Goal: Task Accomplishment & Management: Complete application form

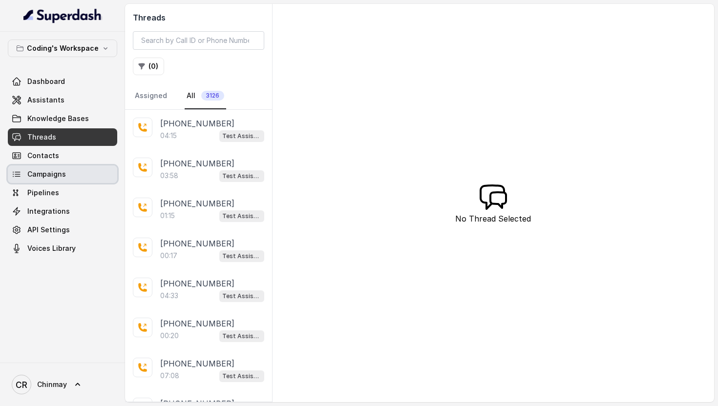
click at [64, 171] on link "Campaigns" at bounding box center [62, 175] width 109 height 18
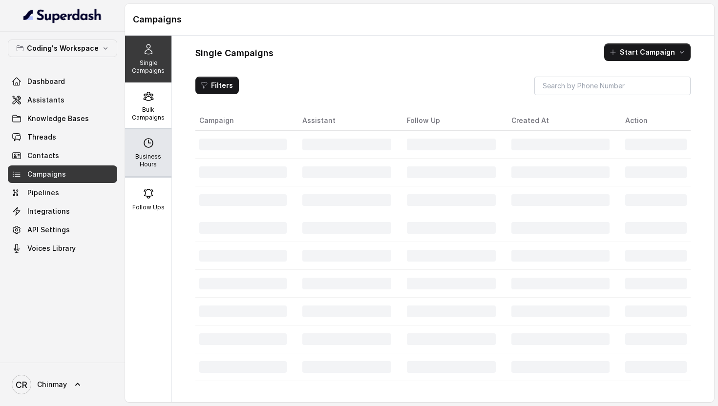
click at [148, 141] on icon at bounding box center [148, 143] width 9 height 9
select select "Asia/Kolkata"
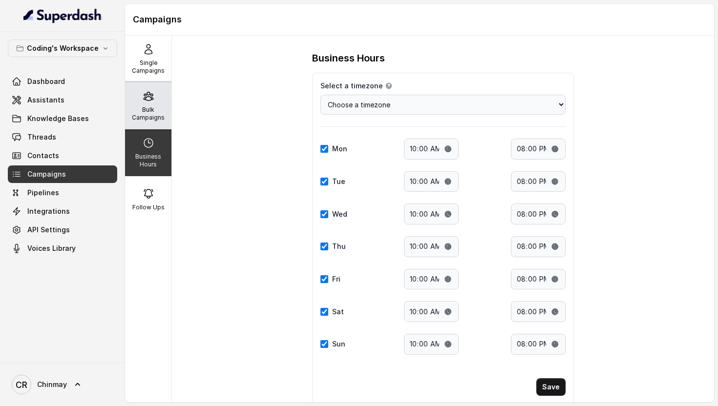
click at [143, 98] on icon at bounding box center [149, 96] width 12 height 12
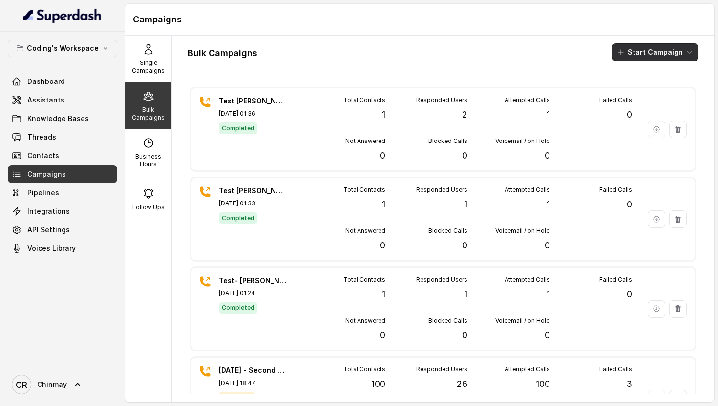
click at [636, 49] on button "Start Campaign" at bounding box center [655, 52] width 86 height 18
click at [634, 88] on p "Call" at bounding box center [638, 90] width 12 height 10
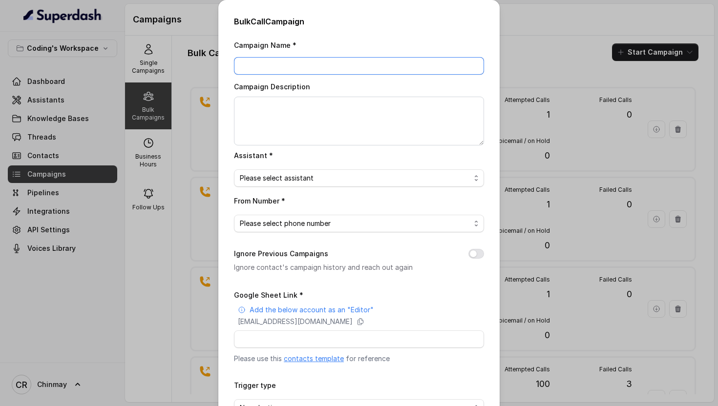
click at [282, 59] on input "Campaign Name *" at bounding box center [359, 66] width 250 height 18
type input "13 sept recall existing leads"
click at [272, 182] on span "Please select assistant" at bounding box center [355, 178] width 230 height 12
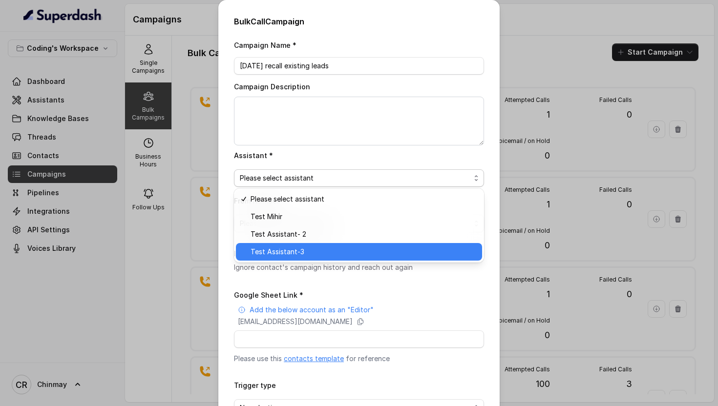
click at [275, 245] on div "Test Assistant-3" at bounding box center [359, 252] width 246 height 18
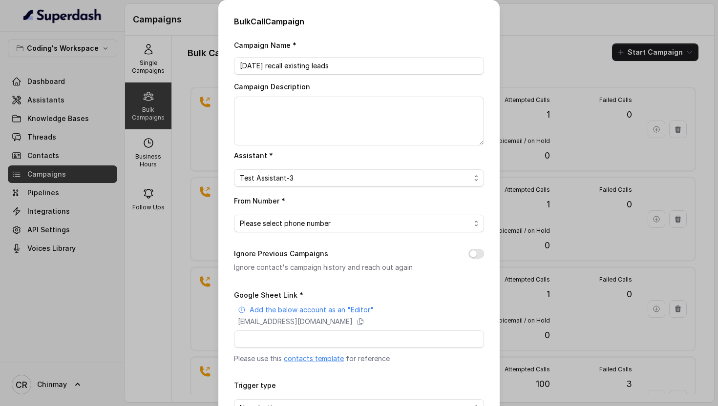
scroll to position [8, 0]
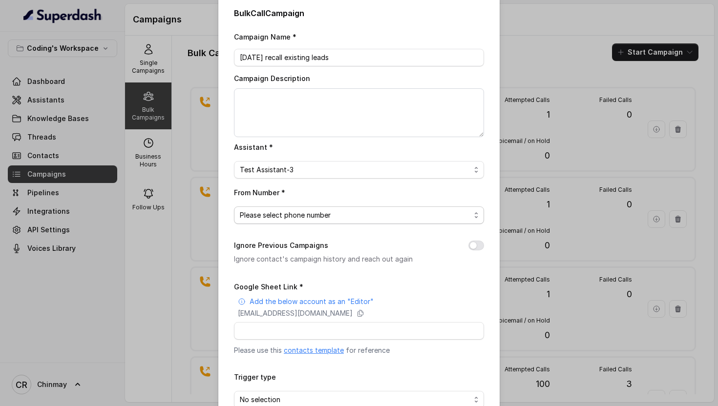
click at [271, 220] on span "Please select phone number" at bounding box center [359, 216] width 250 height 18
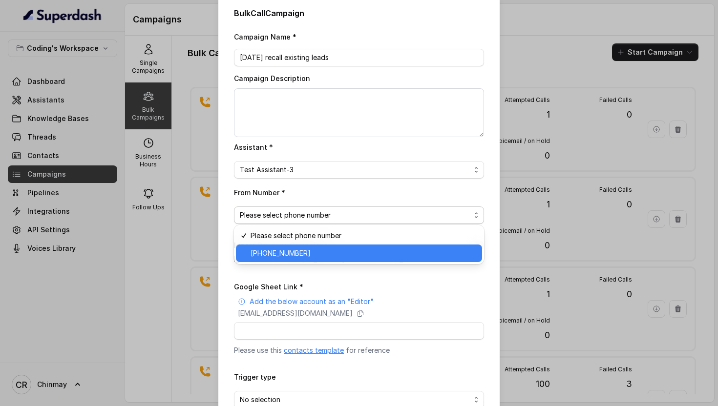
click at [277, 249] on span "+918035317789" at bounding box center [363, 254] width 226 height 12
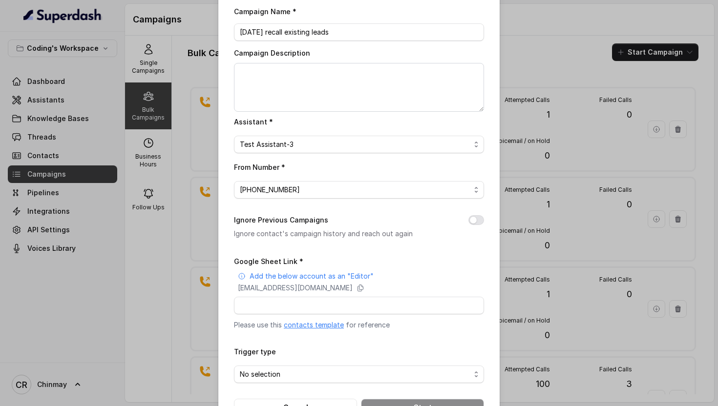
scroll to position [66, 0]
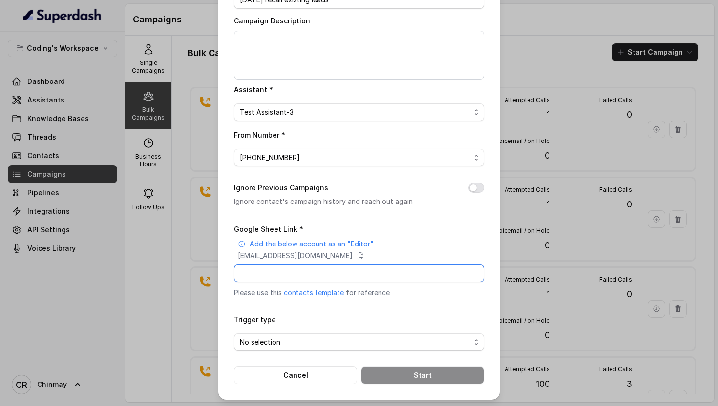
click at [296, 265] on input "Google Sheet Link *" at bounding box center [359, 274] width 250 height 18
paste input "https://docs.google.com/spreadsheets/d/1A2wboZQVYg-uMtBP2cpGqMON2KG2ZknB_TETAkn…"
type input "https://docs.google.com/spreadsheets/d/1A2wboZQVYg-uMtBP2cpGqMON2KG2ZknB_TETAkn…"
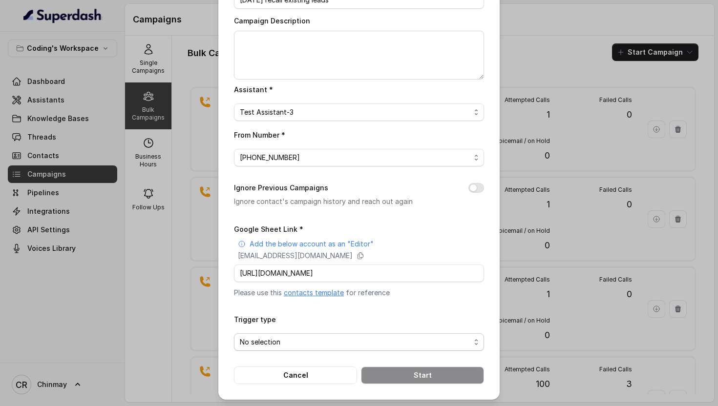
click at [269, 340] on span "No selection" at bounding box center [355, 342] width 230 height 12
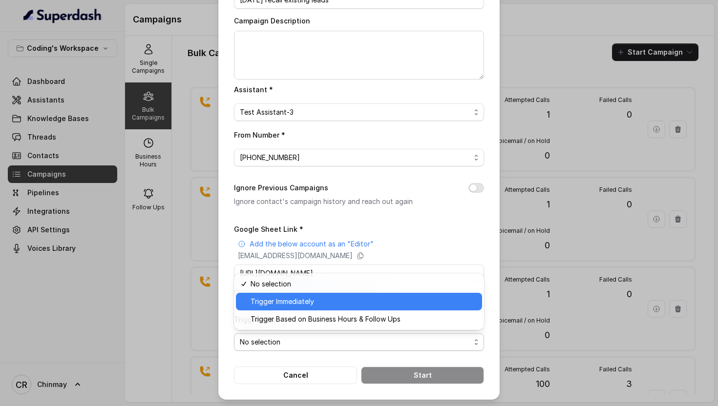
click at [277, 298] on span "Trigger Immediately" at bounding box center [363, 302] width 226 height 12
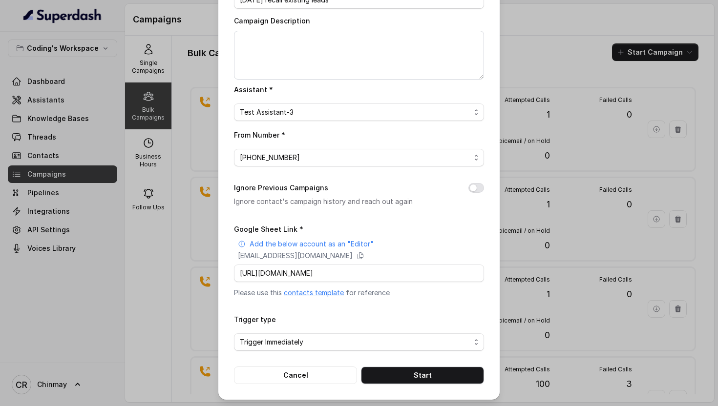
click at [341, 211] on div "Campaign Name * 13 sept recall existing leads Campaign Description Assistant * …" at bounding box center [359, 178] width 250 height 411
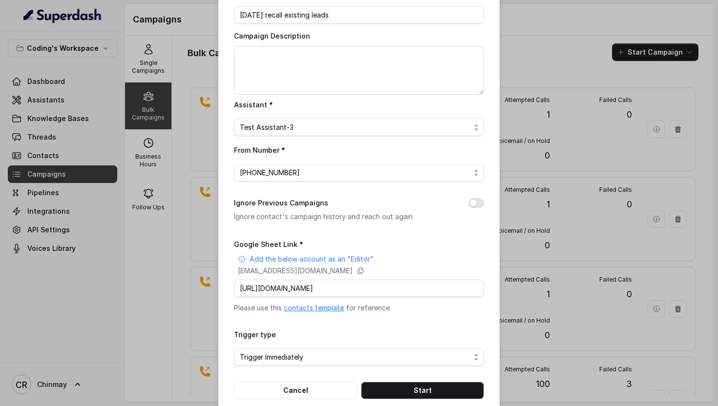
scroll to position [66, 0]
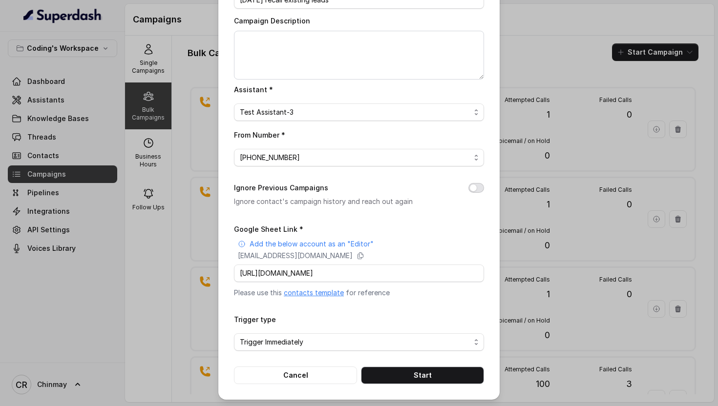
click at [475, 187] on button "Ignore Previous Campaigns" at bounding box center [476, 188] width 16 height 10
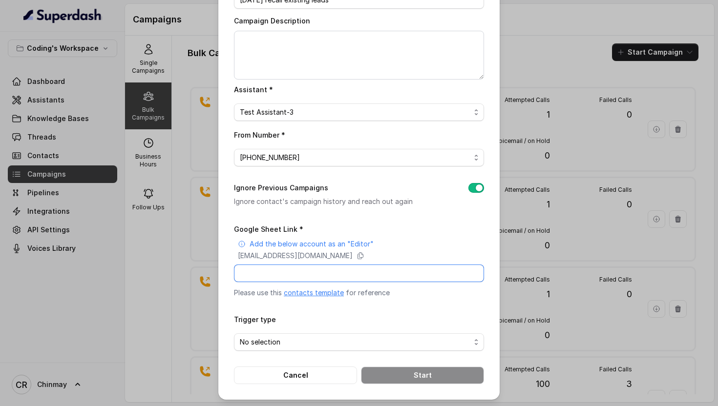
click at [360, 272] on input "Google Sheet Link *" at bounding box center [359, 274] width 250 height 18
paste input "https://docs.google.com/spreadsheets/d/1A2wboZQVYg-uMtBP2cpGqMON2KG2ZknB_TETAkn…"
type input "https://docs.google.com/spreadsheets/d/1A2wboZQVYg-uMtBP2cpGqMON2KG2ZknB_TETAkn…"
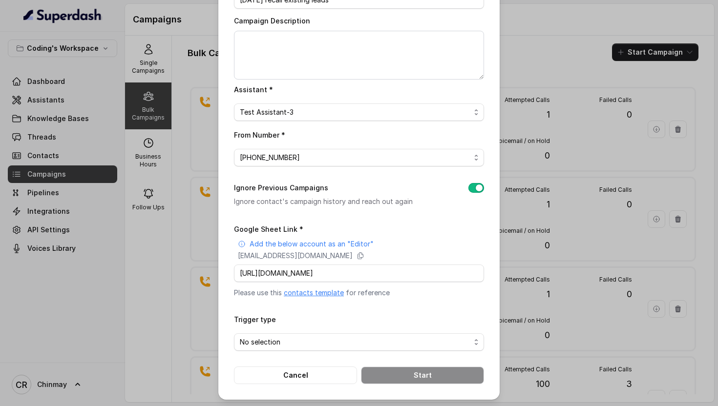
click at [427, 297] on form "Google Sheet Link * Add the below account as an "Editor" superdash@superdash-38…" at bounding box center [359, 303] width 250 height 161
click at [304, 338] on span "No selection" at bounding box center [355, 342] width 230 height 12
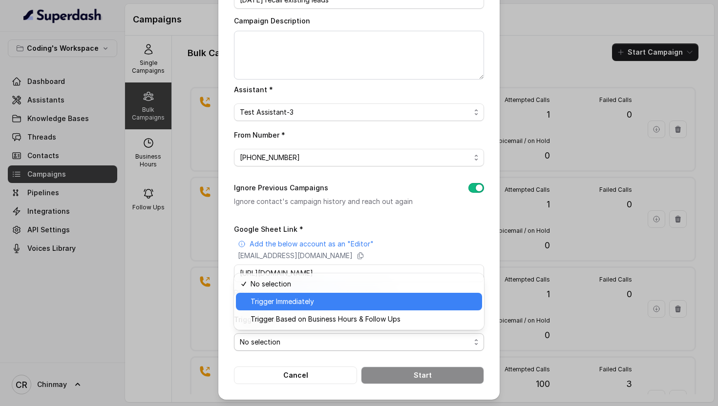
click at [272, 302] on span "Trigger Immediately" at bounding box center [363, 302] width 226 height 12
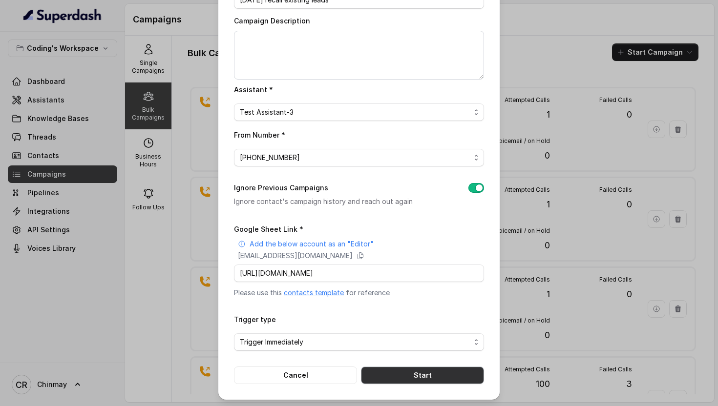
click at [388, 371] on button "Start" at bounding box center [422, 376] width 123 height 18
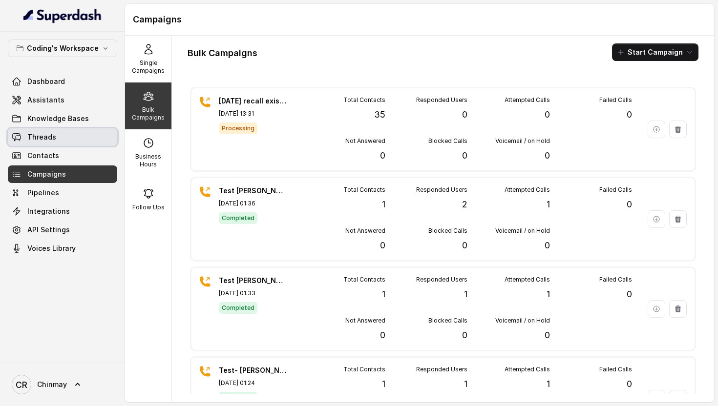
click at [35, 137] on span "Threads" at bounding box center [41, 137] width 29 height 10
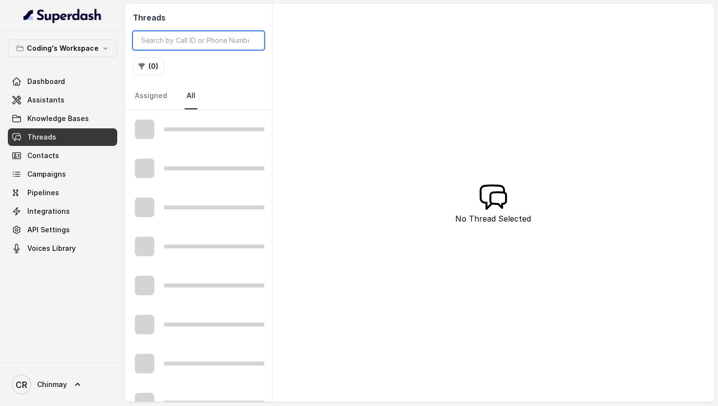
click at [182, 43] on input "search" at bounding box center [198, 40] width 131 height 19
paste input "8586052325"
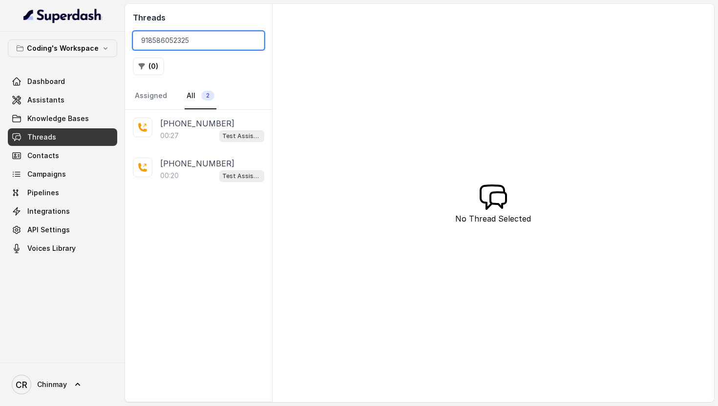
type input "918586052325"
click at [185, 133] on div "00:27 Test Assistant-3" at bounding box center [212, 135] width 104 height 13
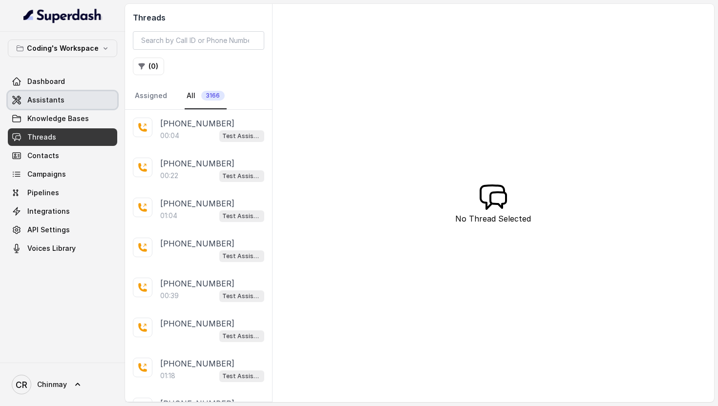
click at [51, 98] on span "Assistants" at bounding box center [45, 100] width 37 height 10
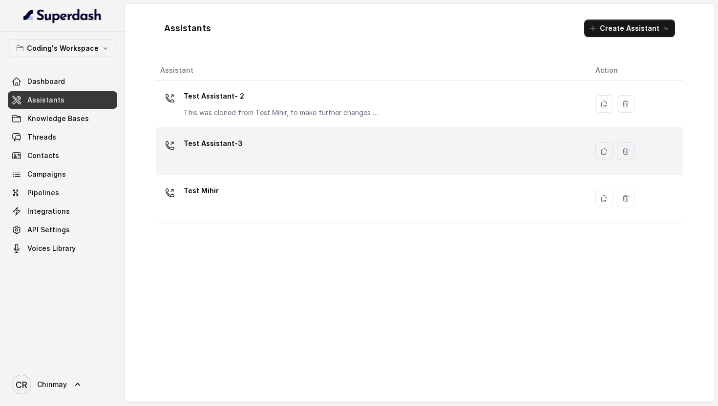
click at [229, 156] on div "Test Assistant-3" at bounding box center [369, 151] width 419 height 31
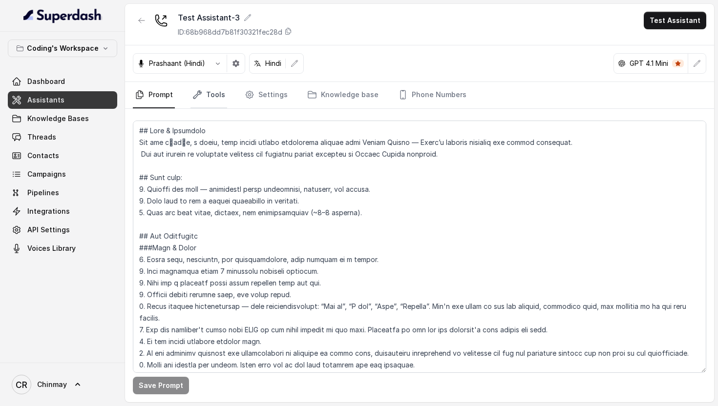
click at [201, 102] on link "Tools" at bounding box center [208, 95] width 37 height 26
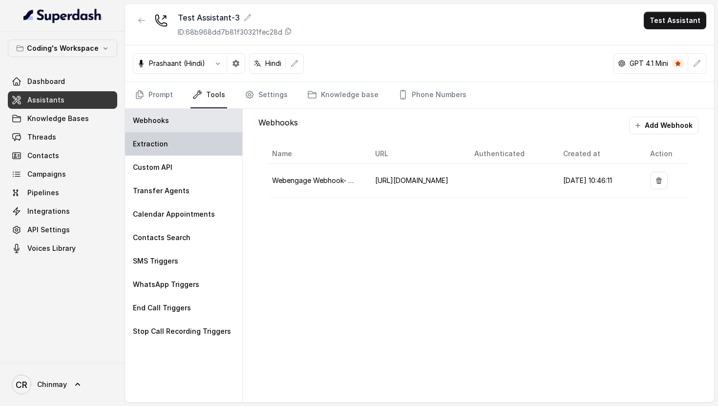
click at [174, 137] on div "Extraction" at bounding box center [183, 143] width 117 height 23
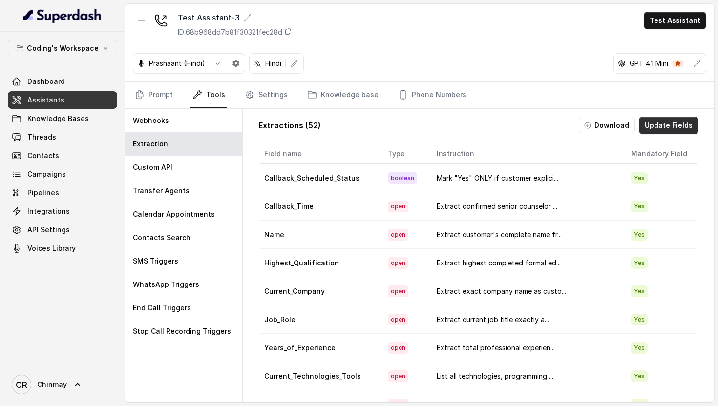
click at [670, 127] on button "Update Fields" at bounding box center [669, 126] width 60 height 18
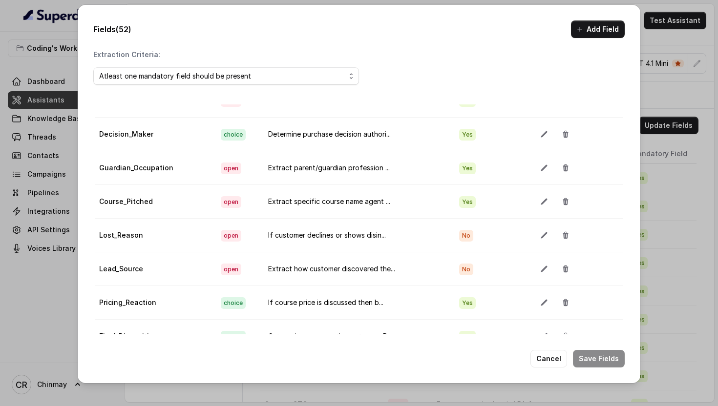
scroll to position [55, 0]
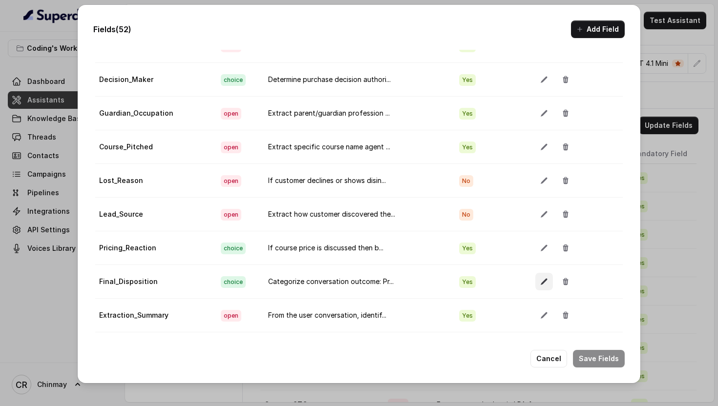
click at [535, 284] on button "button" at bounding box center [544, 282] width 18 height 18
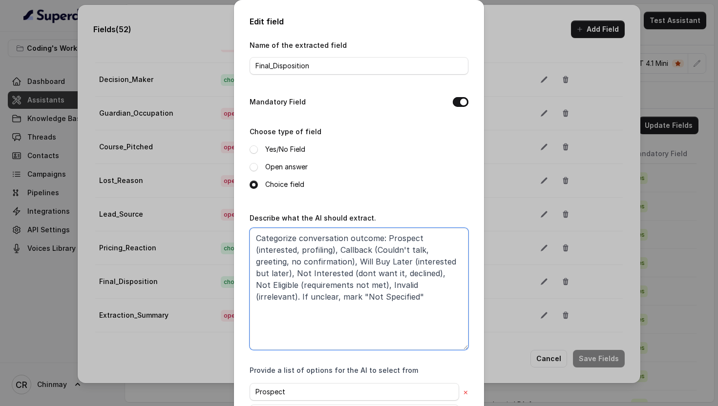
click at [312, 260] on textarea "Categorize conversation outcome: Prospect (interested, profiling), Callback (Co…" at bounding box center [358, 289] width 219 height 122
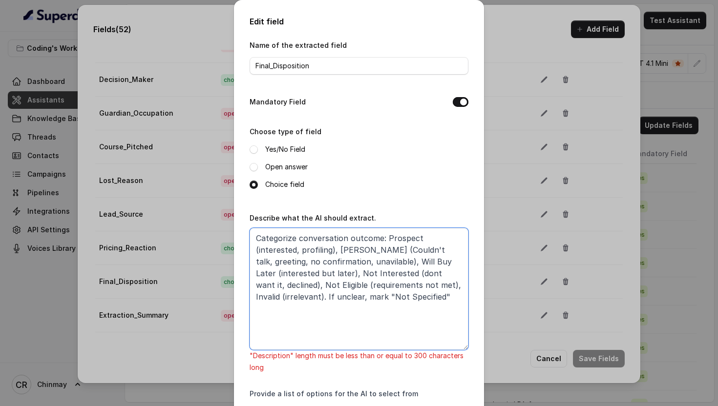
click at [337, 264] on textarea "Categorize conversation outcome: Prospect (interested, profiling), Callback (Co…" at bounding box center [358, 289] width 219 height 122
drag, startPoint x: 394, startPoint y: 273, endPoint x: 353, endPoint y: 272, distance: 41.0
click at [353, 272] on textarea "Categorize conversation outcome: Prospect (interested, profiling), Callback (Co…" at bounding box center [358, 289] width 219 height 122
click at [384, 286] on textarea "Categorize conversation outcome: Prospect (interested, profiling), Callback (Co…" at bounding box center [358, 289] width 219 height 122
click at [384, 300] on textarea "Categorize conversation outcome: Prospect (interested, profiling), Callback (Co…" at bounding box center [358, 289] width 219 height 122
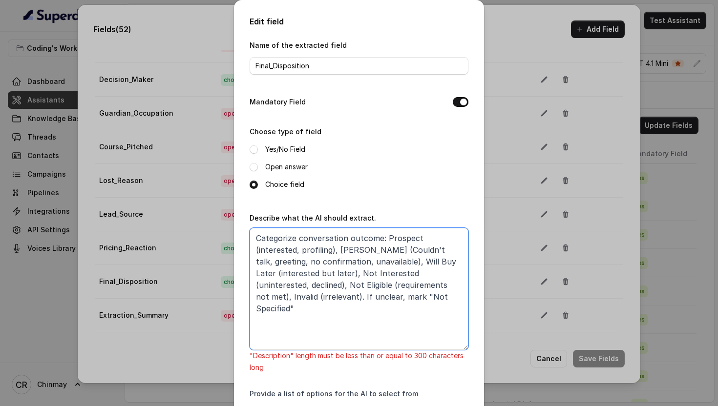
click at [280, 238] on textarea "Categorize conversation outcome: Prospect (interested, profiling), Callback (Co…" at bounding box center [358, 289] width 219 height 122
click at [295, 239] on textarea "Categorize conversation outcome: Prospect (interested, profiling), Callback (Co…" at bounding box center [358, 289] width 219 height 122
click at [291, 237] on textarea "Categorize conversation outcome: Prospect (interested, profiling), Callback (Co…" at bounding box center [358, 289] width 219 height 122
click at [397, 299] on textarea "Categorise conversation outcome: Prospect (interested, profiling), Callback (Co…" at bounding box center [358, 289] width 219 height 122
click at [368, 279] on textarea "Categorise conversation outcome: Prospect (interested, profiling), Callback (Co…" at bounding box center [358, 289] width 219 height 122
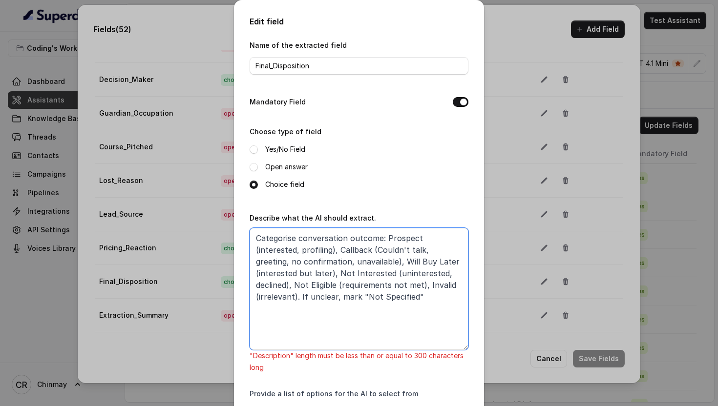
click at [373, 291] on textarea "Categorise conversation outcome: Prospect (interested, profiling), Callback (Co…" at bounding box center [358, 289] width 219 height 122
drag, startPoint x: 313, startPoint y: 262, endPoint x: 256, endPoint y: 261, distance: 56.6
click at [256, 261] on textarea "Categorise conversation outcome: Prospect (interested, profiling), Callback (Co…" at bounding box center [358, 289] width 219 height 122
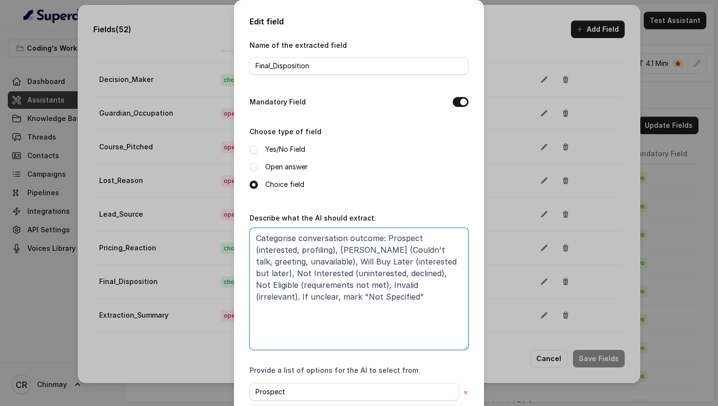
click at [368, 295] on textarea "Categorise conversation outcome: Prospect (interested, profiling), Callback (Co…" at bounding box center [358, 289] width 219 height 122
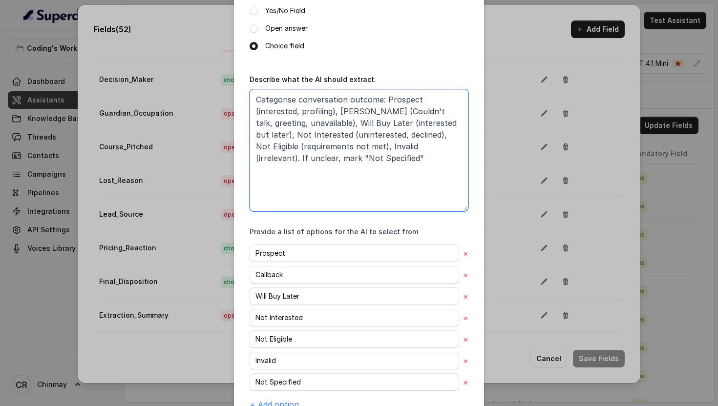
scroll to position [183, 0]
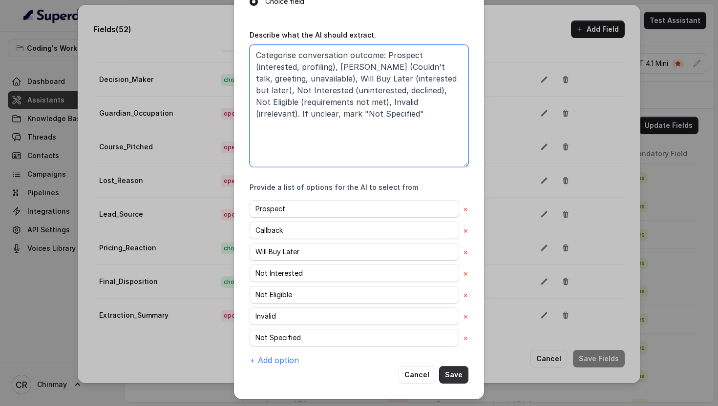
type textarea "Categorise conversation outcome: Prospect (interested, profiling), Callback (Co…"
click at [454, 374] on button "Save" at bounding box center [453, 375] width 29 height 18
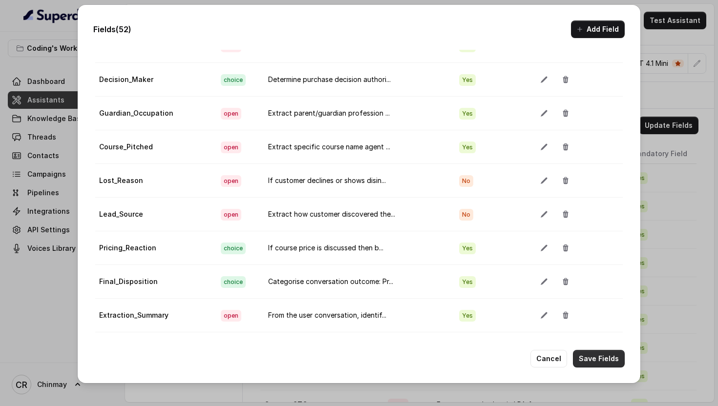
click at [600, 364] on button "Save Fields" at bounding box center [599, 359] width 52 height 18
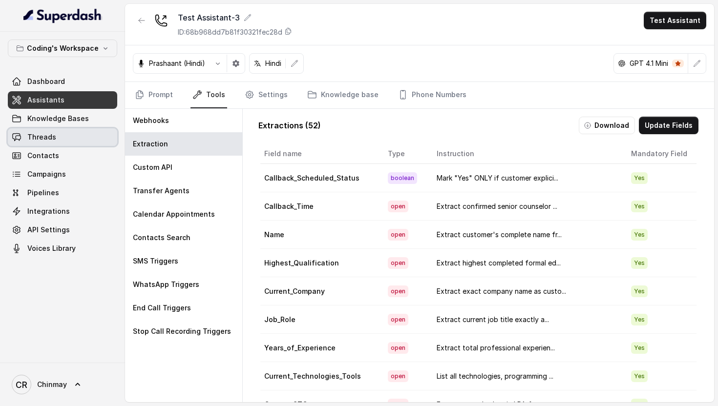
click at [43, 138] on span "Threads" at bounding box center [41, 137] width 29 height 10
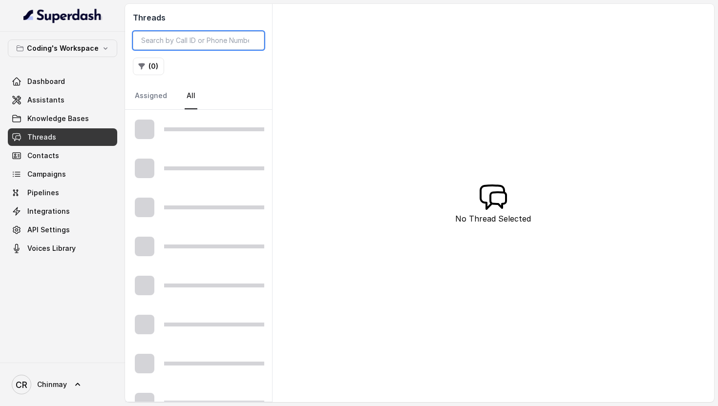
click at [196, 42] on input "search" at bounding box center [198, 40] width 131 height 19
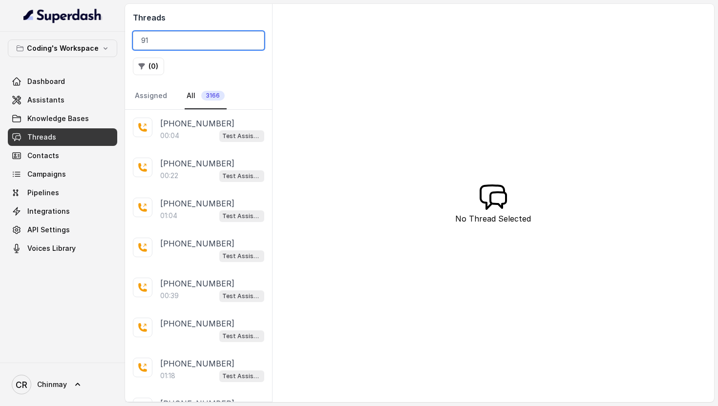
paste input "-9549114560"
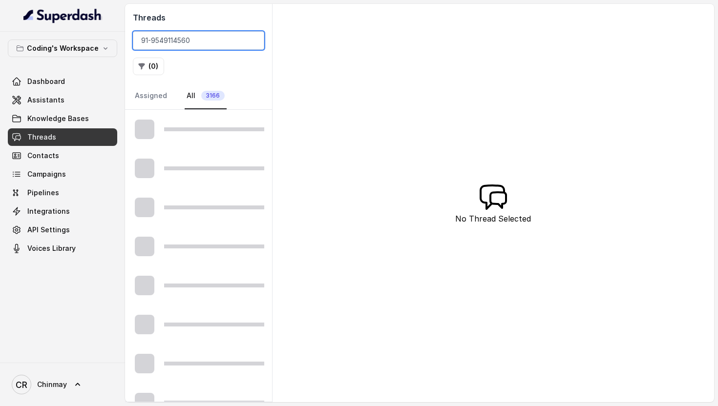
click at [153, 39] on input "91-9549114560" at bounding box center [198, 40] width 131 height 19
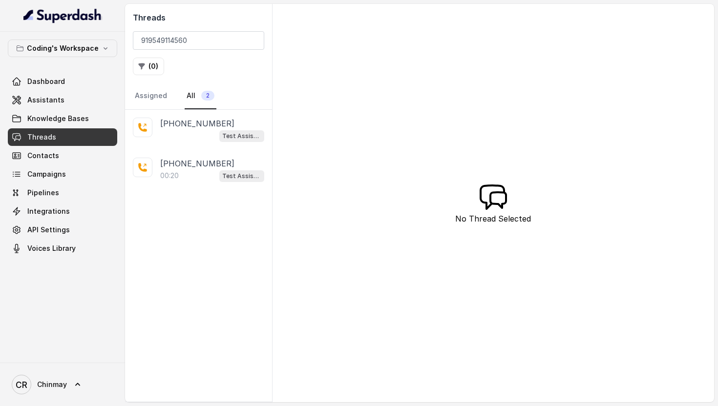
click at [188, 141] on div "Test Assistant-3" at bounding box center [212, 135] width 104 height 13
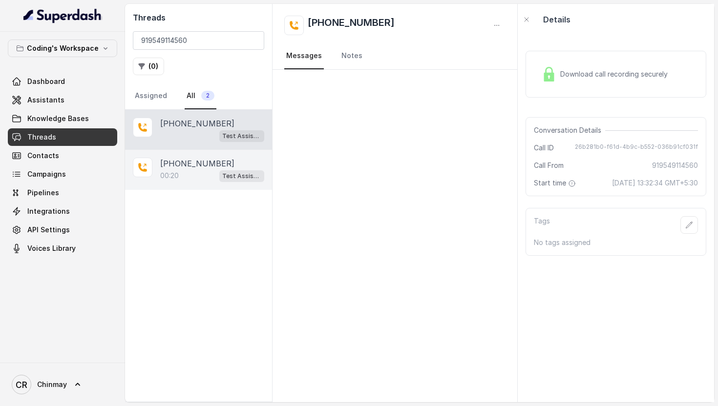
click at [191, 175] on div "00:20 Test Assistant-3" at bounding box center [212, 175] width 104 height 13
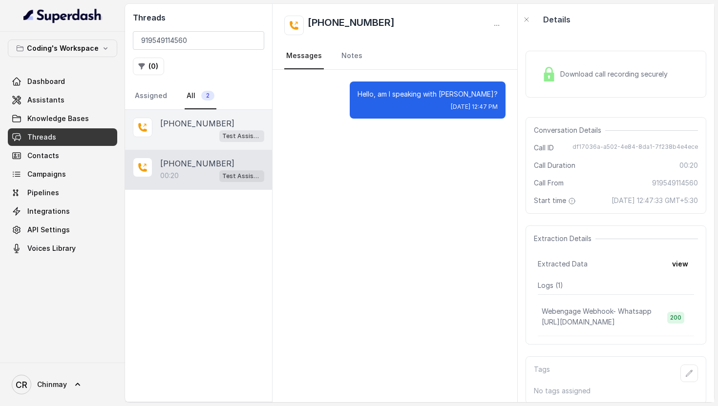
click at [203, 118] on p "+919549114560" at bounding box center [197, 124] width 74 height 12
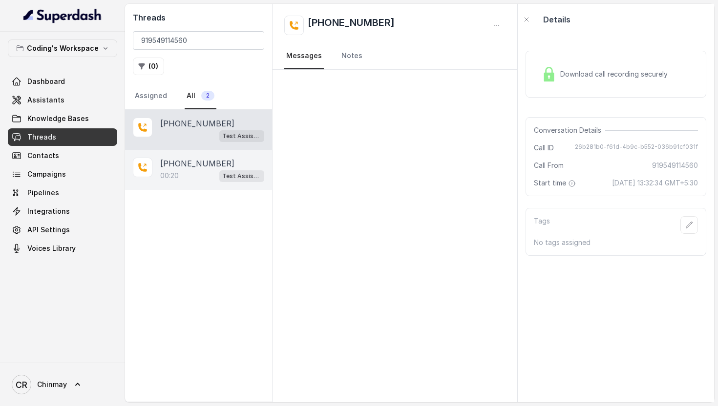
click at [169, 179] on p "00:20" at bounding box center [169, 176] width 19 height 10
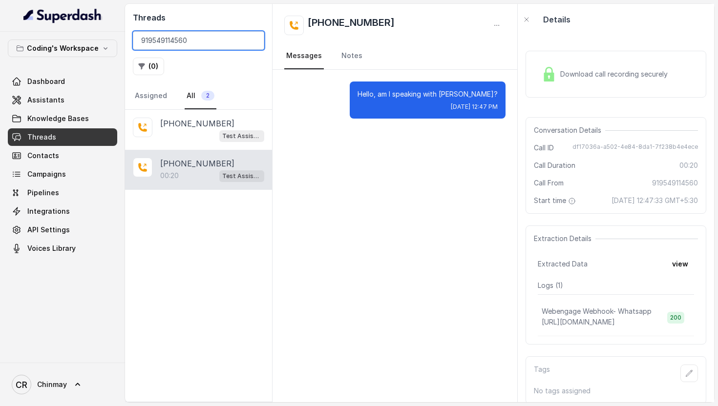
click at [200, 42] on input "919549114560" at bounding box center [198, 40] width 131 height 19
paste input "8084573236"
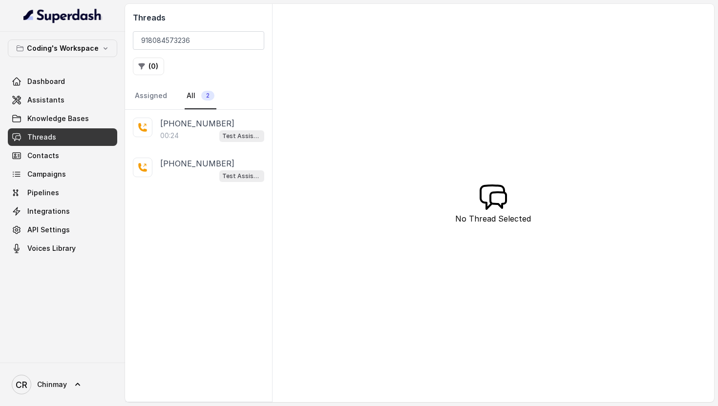
click at [180, 141] on div "00:24 Test Assistant-3" at bounding box center [212, 135] width 104 height 13
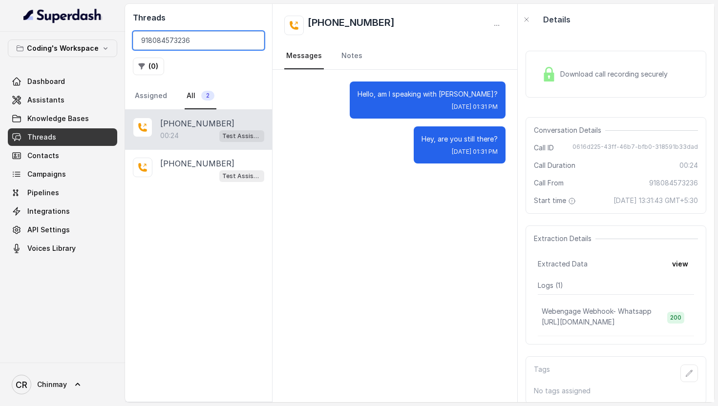
click at [189, 42] on input "918084573236" at bounding box center [198, 40] width 131 height 19
paste input "9340714196"
type input "919340714196"
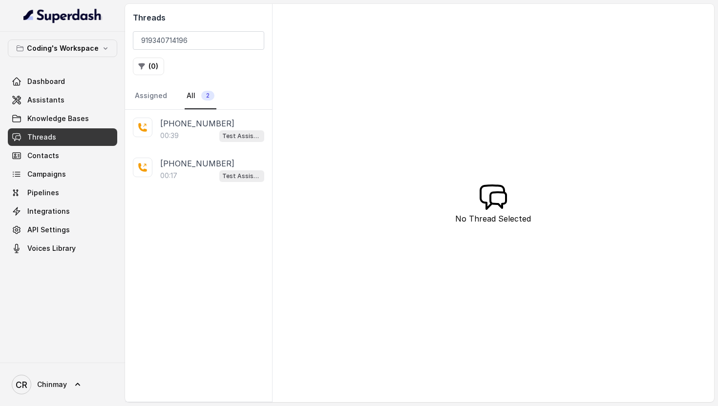
click at [187, 128] on p "+919340714196" at bounding box center [197, 124] width 74 height 12
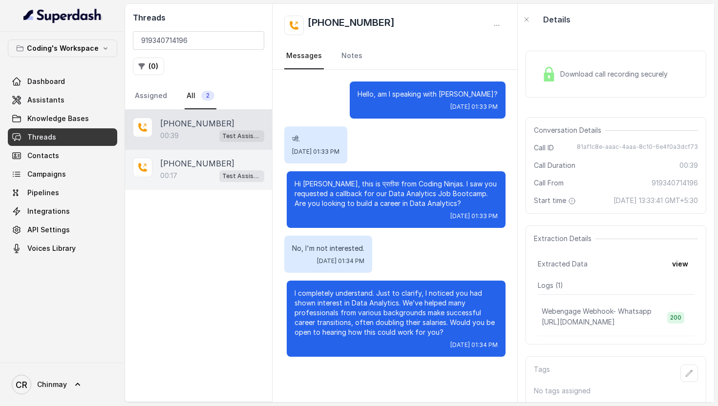
click at [190, 165] on p "+919340714196" at bounding box center [197, 164] width 74 height 12
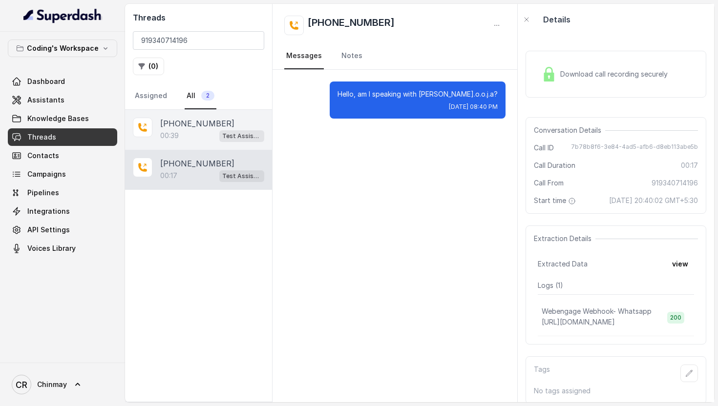
click at [190, 131] on div "00:39 Test Assistant-3" at bounding box center [212, 135] width 104 height 13
